Goal: Find specific page/section: Find specific page/section

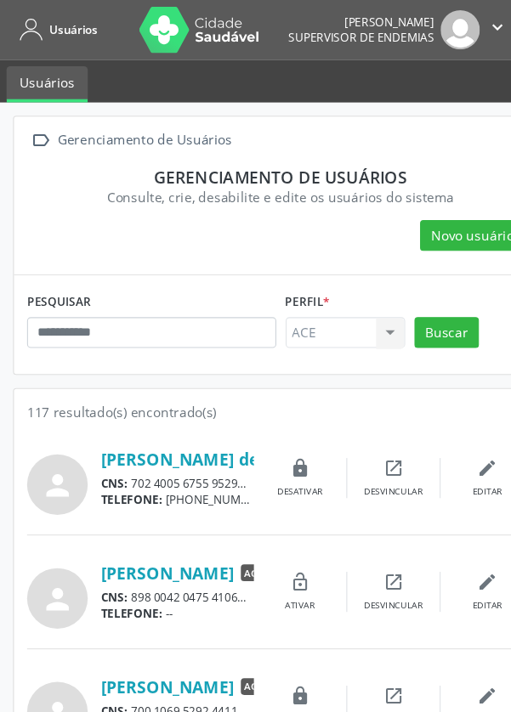
click at [447, 29] on icon "" at bounding box center [452, 24] width 19 height 19
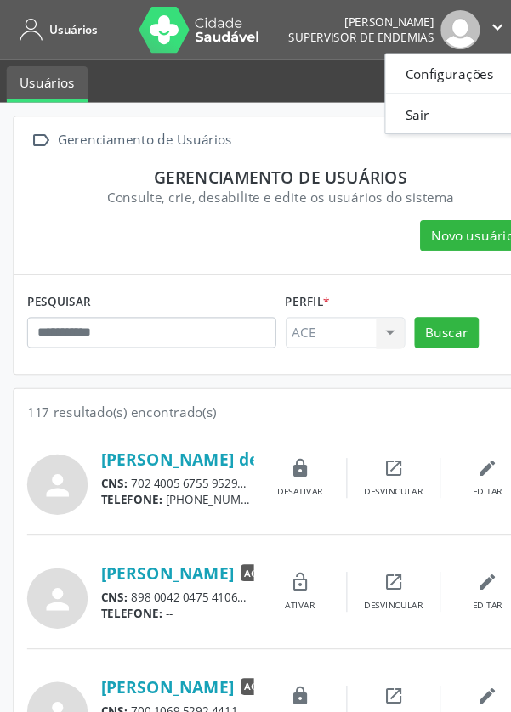
click at [292, 92] on ul "Usuários" at bounding box center [255, 73] width 511 height 39
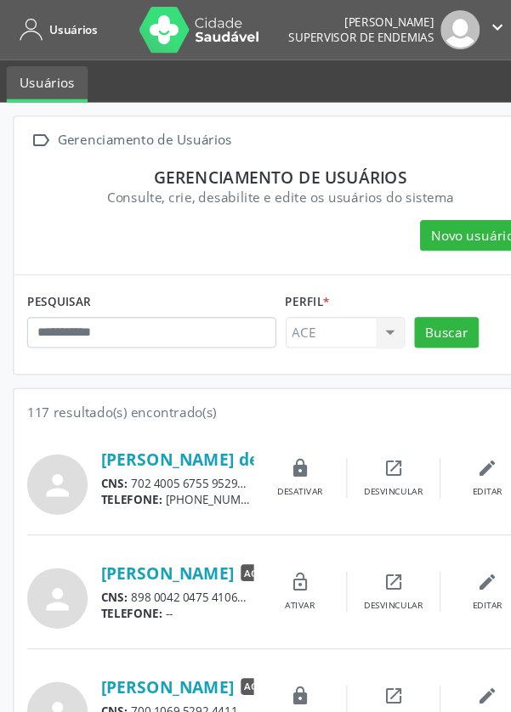
click at [353, 29] on span "Supervisor de Endemias" at bounding box center [328, 34] width 133 height 14
click at [415, 17] on img at bounding box center [419, 27] width 36 height 36
click at [355, 76] on ul "Usuários" at bounding box center [255, 73] width 511 height 39
click at [415, 28] on img at bounding box center [419, 27] width 36 height 36
click at [449, 20] on icon "" at bounding box center [452, 24] width 19 height 19
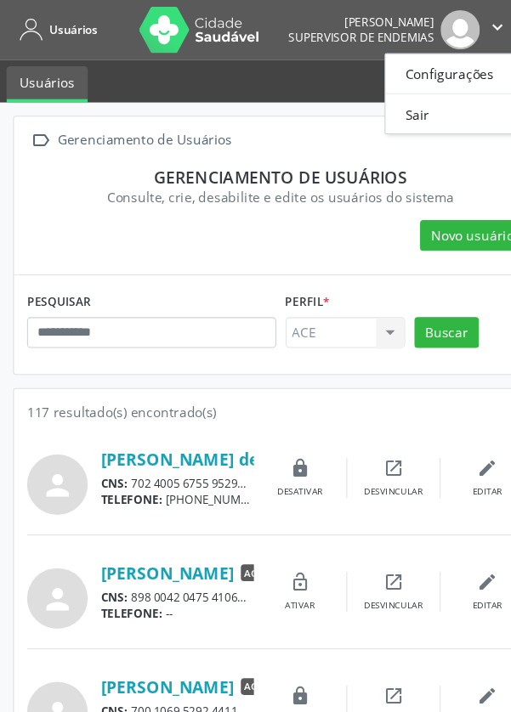
click at [290, 87] on ul "Usuários" at bounding box center [255, 73] width 511 height 39
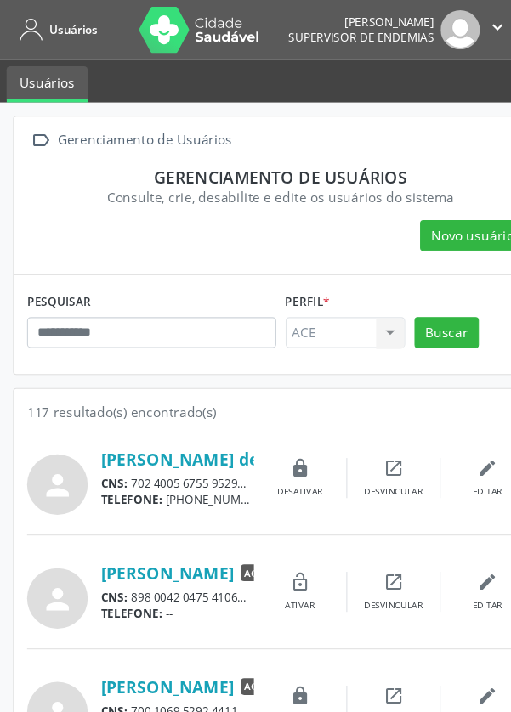
click at [366, 302] on div "ACE ACE Nenhum resultado encontrado para: " " Não há nenhuma opção para ser exi…" at bounding box center [314, 303] width 109 height 29
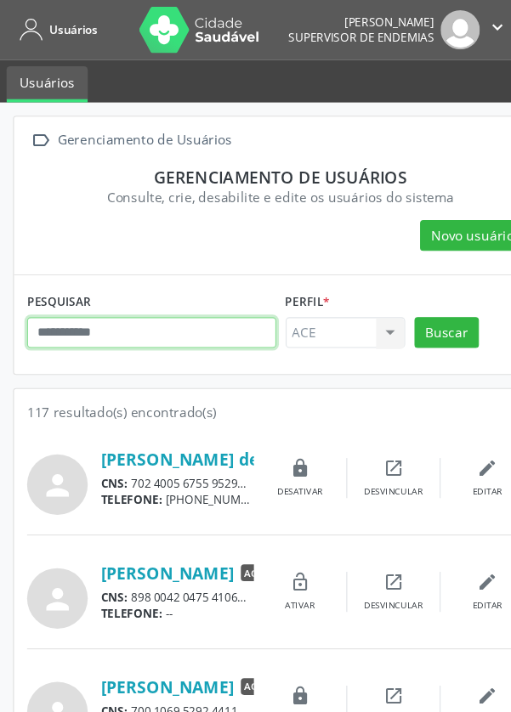
click at [148, 295] on input "text" at bounding box center [138, 303] width 227 height 29
type input "*******"
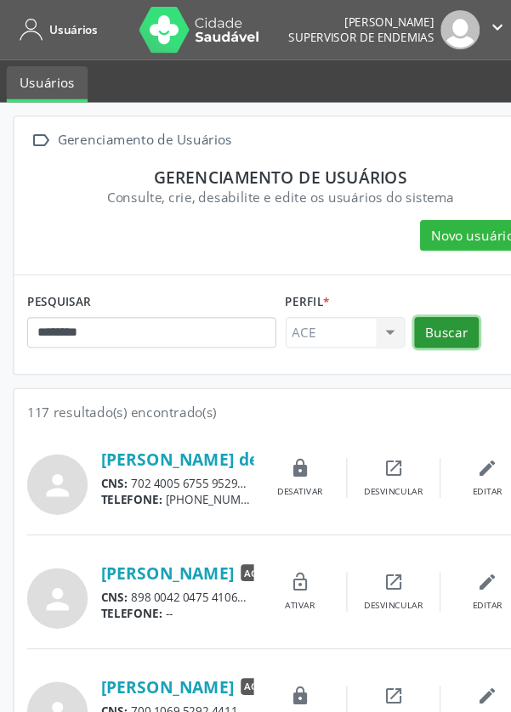
click at [398, 299] on button "Buscar" at bounding box center [406, 303] width 59 height 29
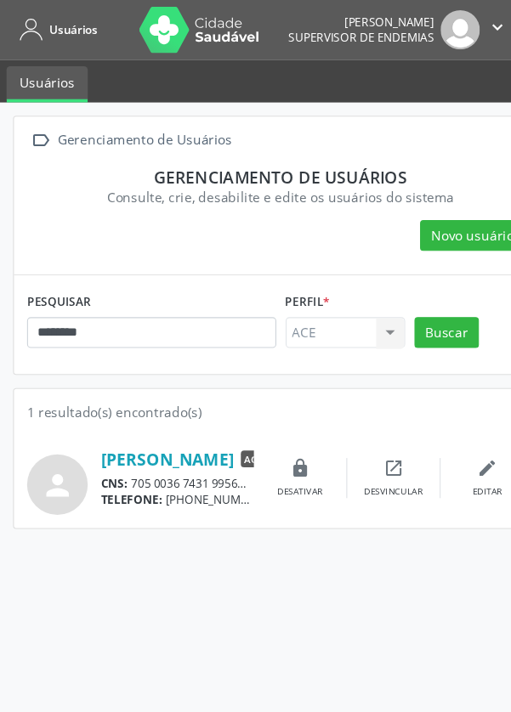
click at [180, 414] on link "Rosiane Ferreira da Silva" at bounding box center [152, 418] width 121 height 19
